Goal: Task Accomplishment & Management: Use online tool/utility

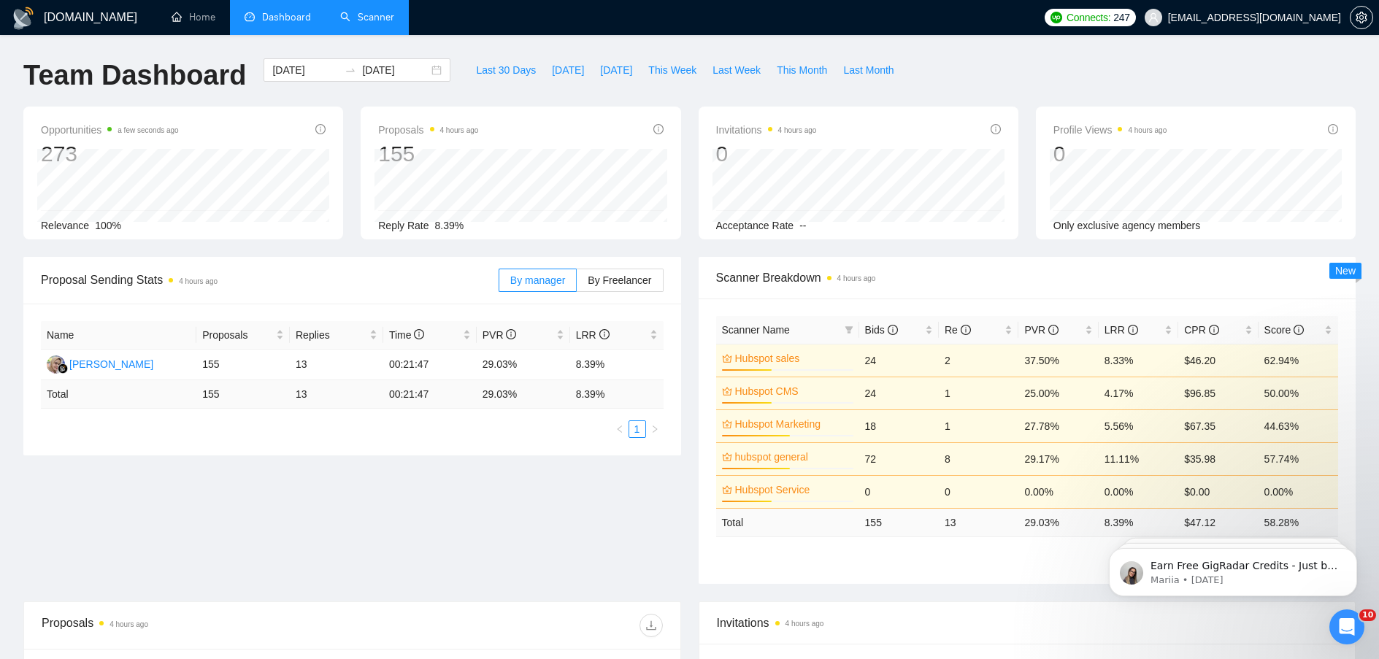
click at [377, 11] on link "Scanner" at bounding box center [367, 17] width 54 height 12
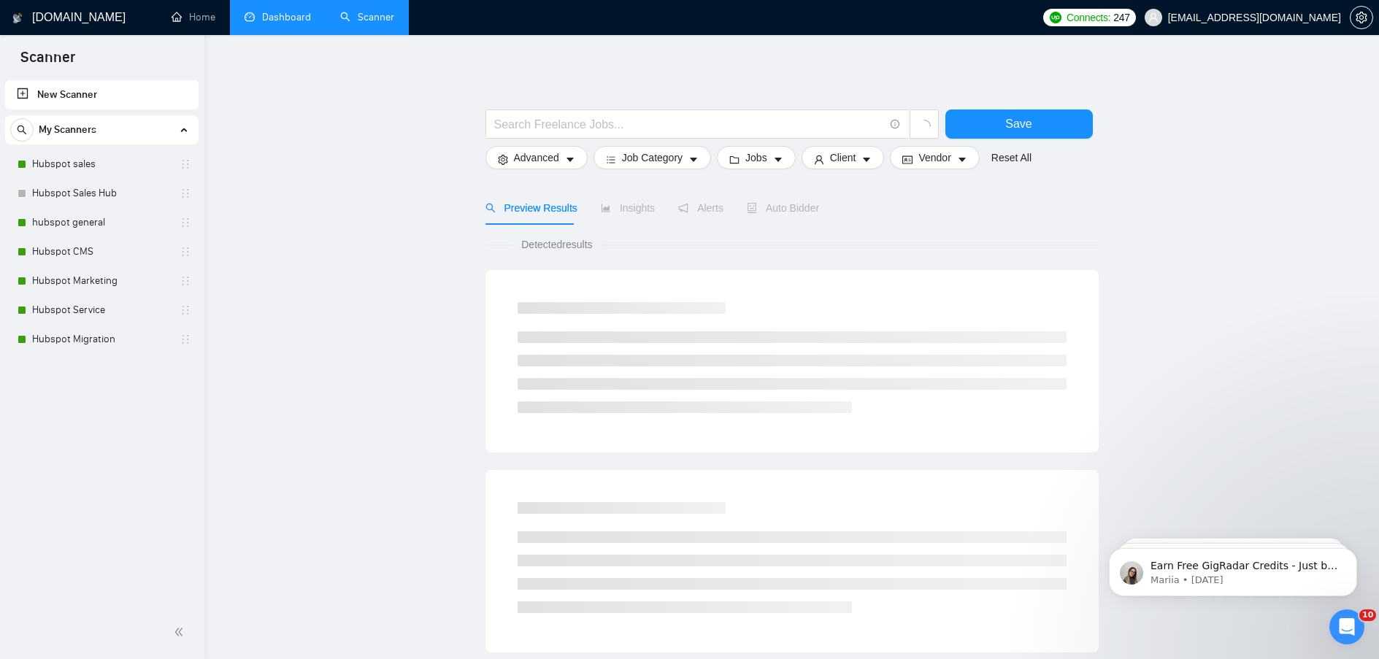
click at [297, 19] on link "Dashboard" at bounding box center [277, 17] width 66 height 12
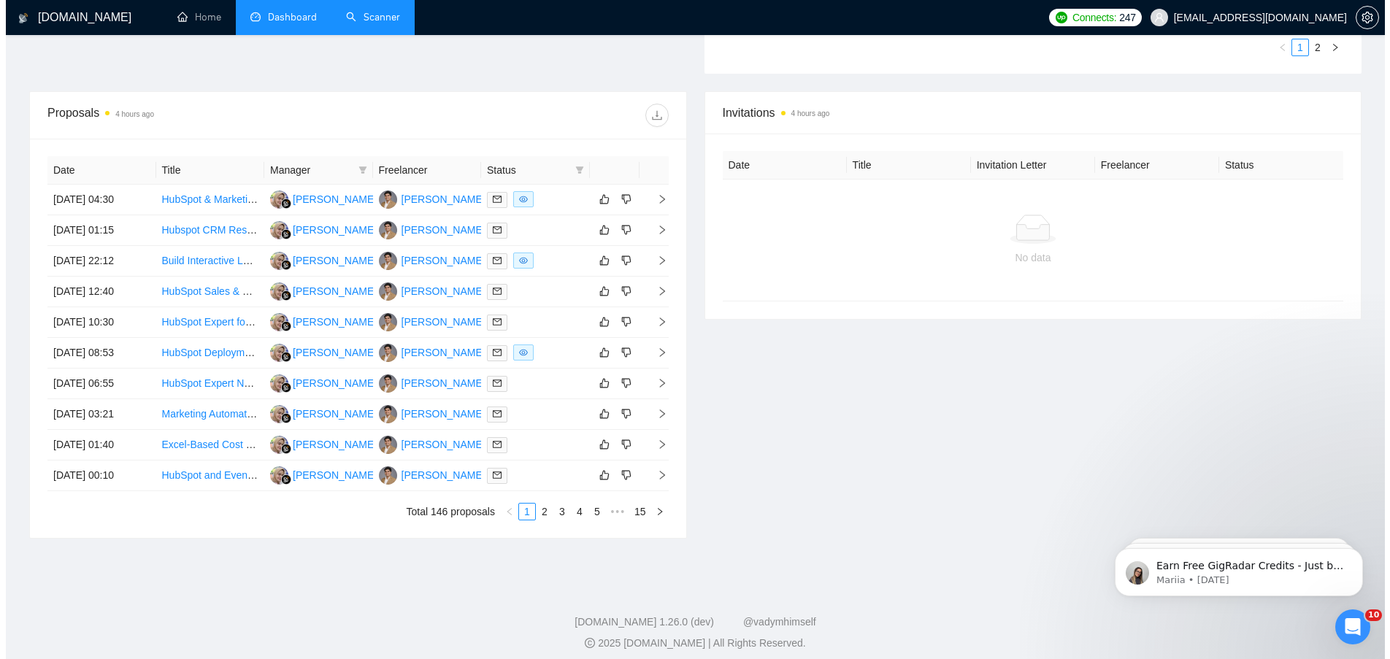
scroll to position [520, 0]
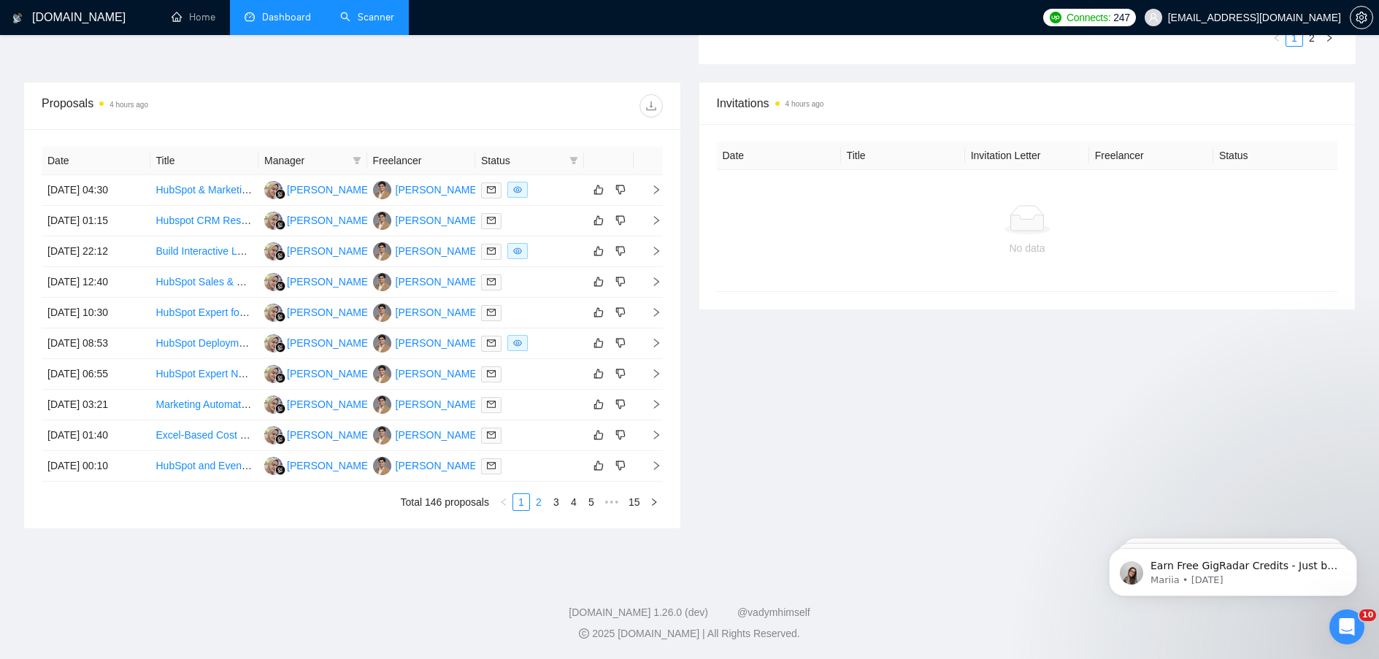
click at [536, 498] on link "2" at bounding box center [539, 502] width 16 height 16
click at [651, 280] on icon "right" at bounding box center [656, 282] width 10 height 10
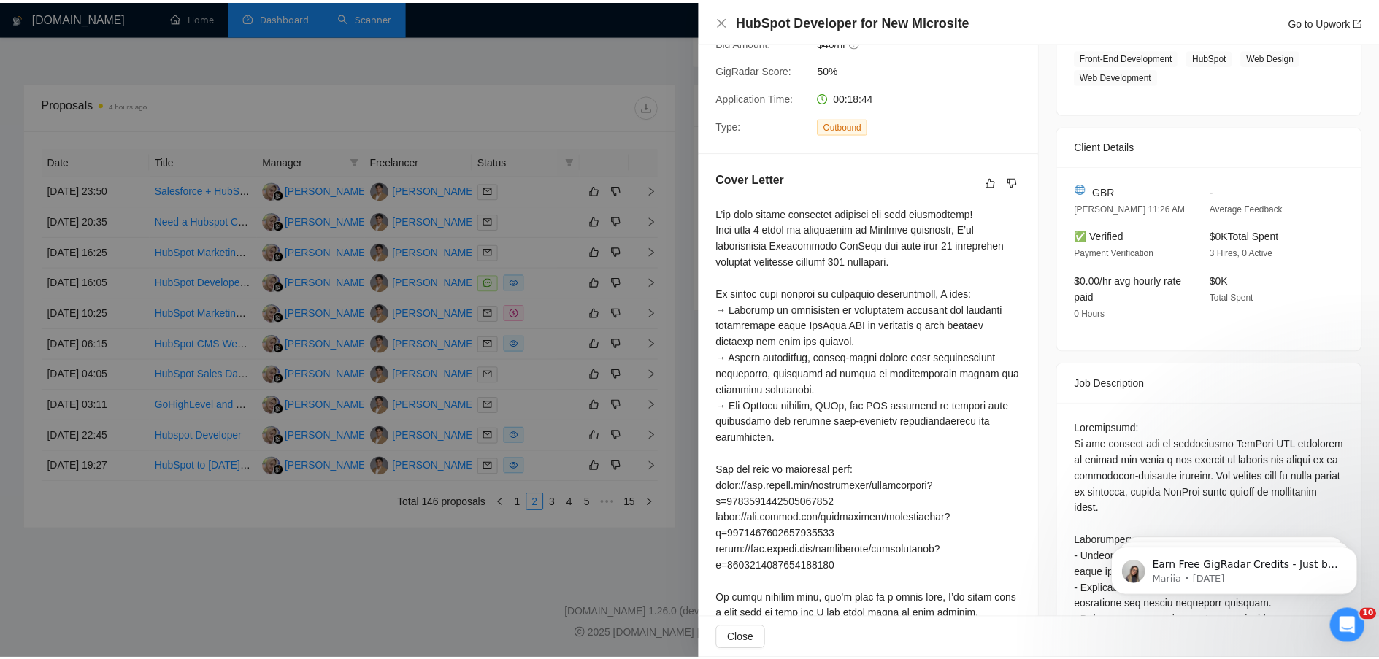
scroll to position [438, 0]
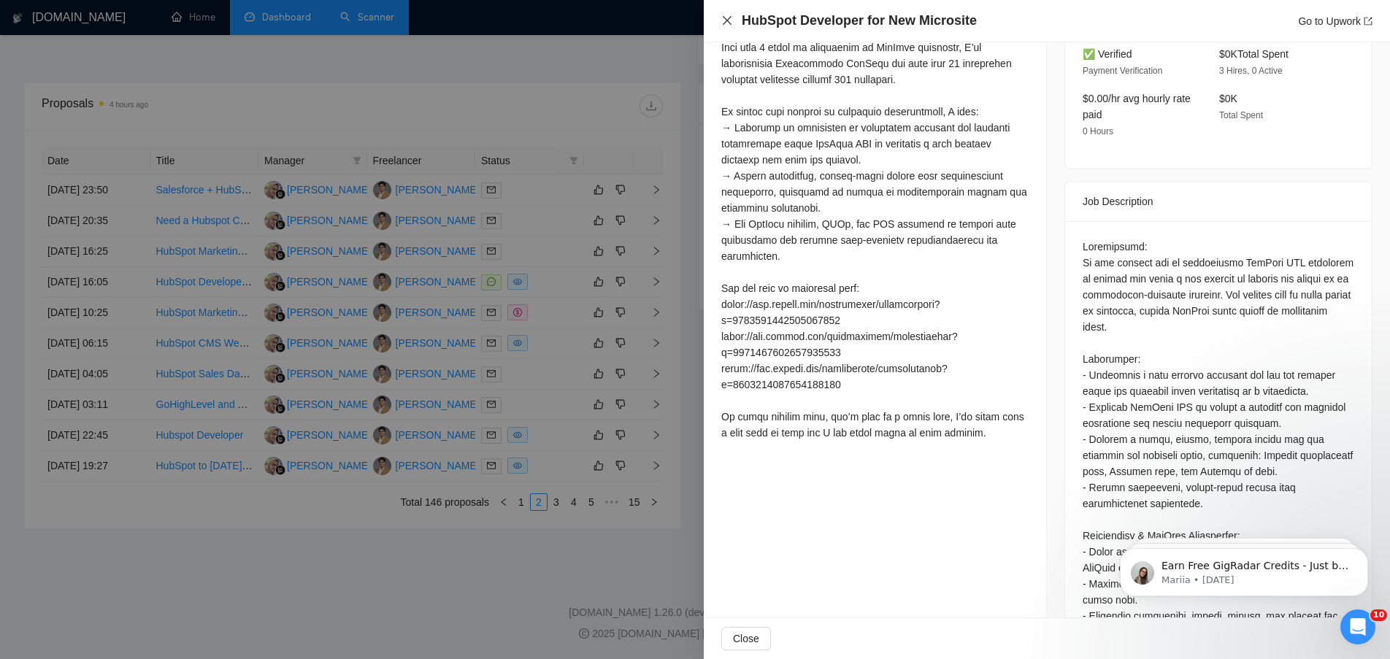
click at [731, 23] on icon "close" at bounding box center [727, 21] width 12 height 12
